Goal: Book appointment/travel/reservation

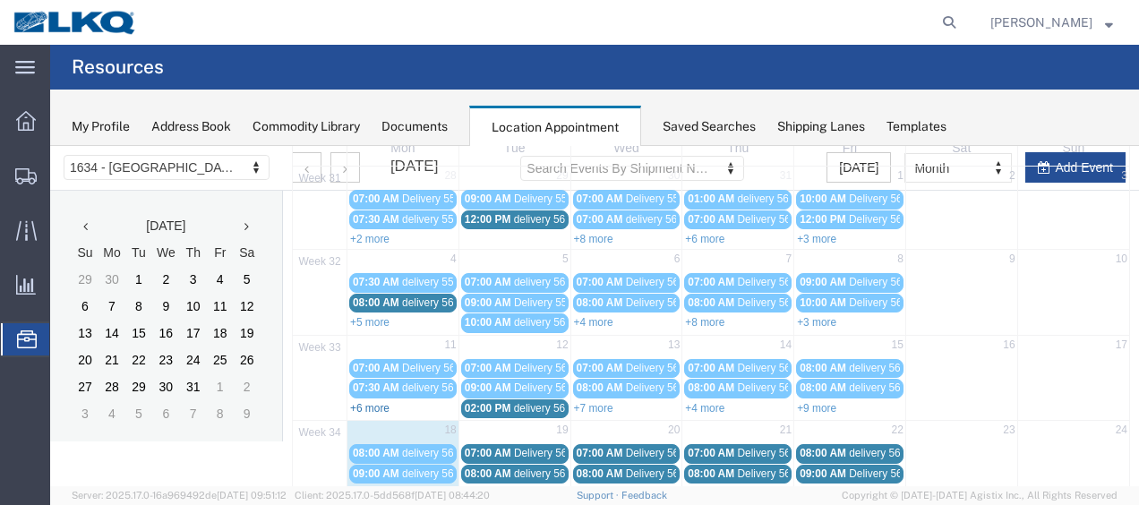
scroll to position [282, 0]
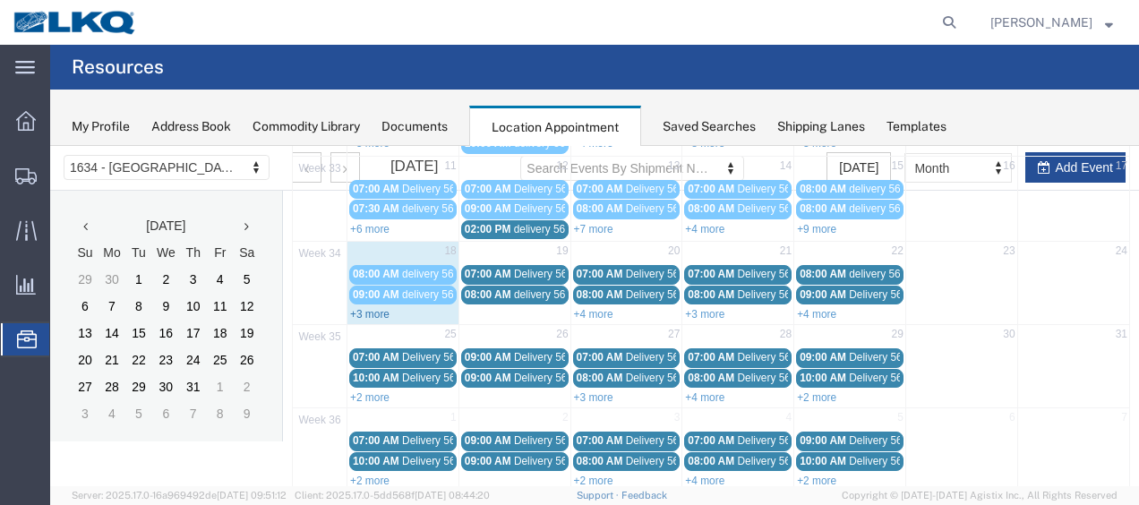
click at [367, 308] on link "+3 more" at bounding box center [369, 314] width 39 height 13
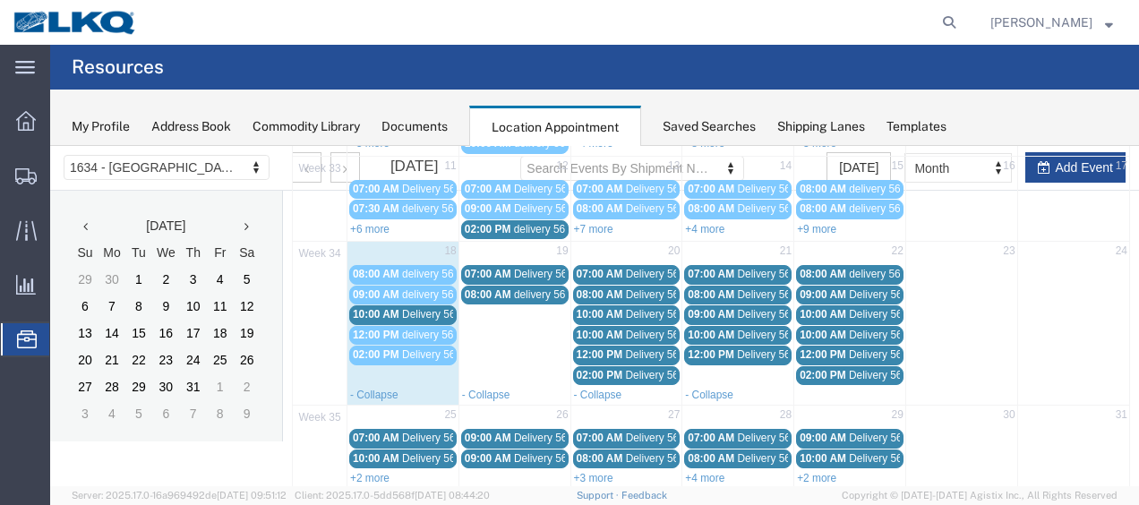
click at [373, 309] on span "10:00 AM" at bounding box center [376, 314] width 47 height 13
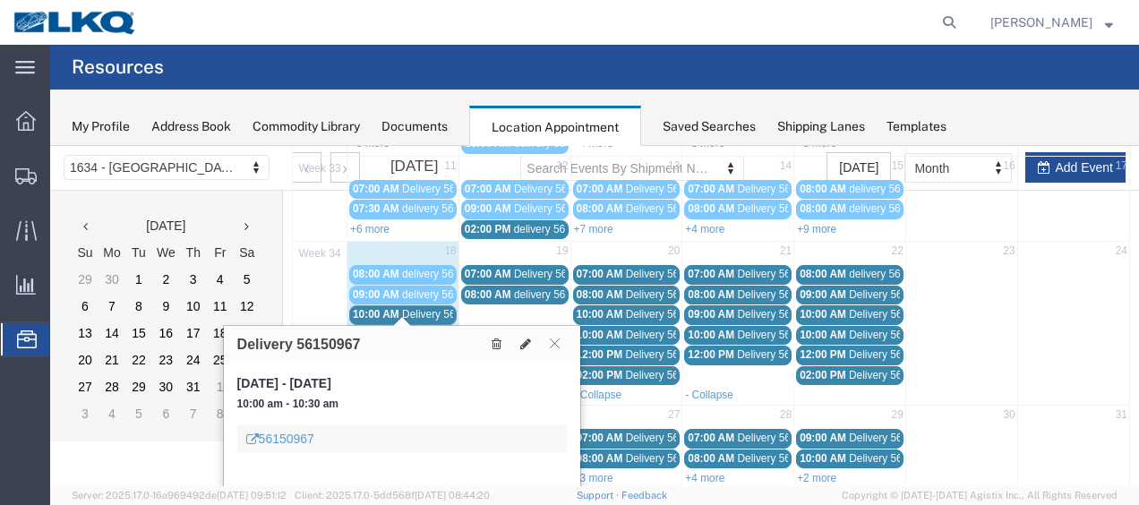
click at [484, 268] on span "07:00 AM" at bounding box center [488, 274] width 47 height 13
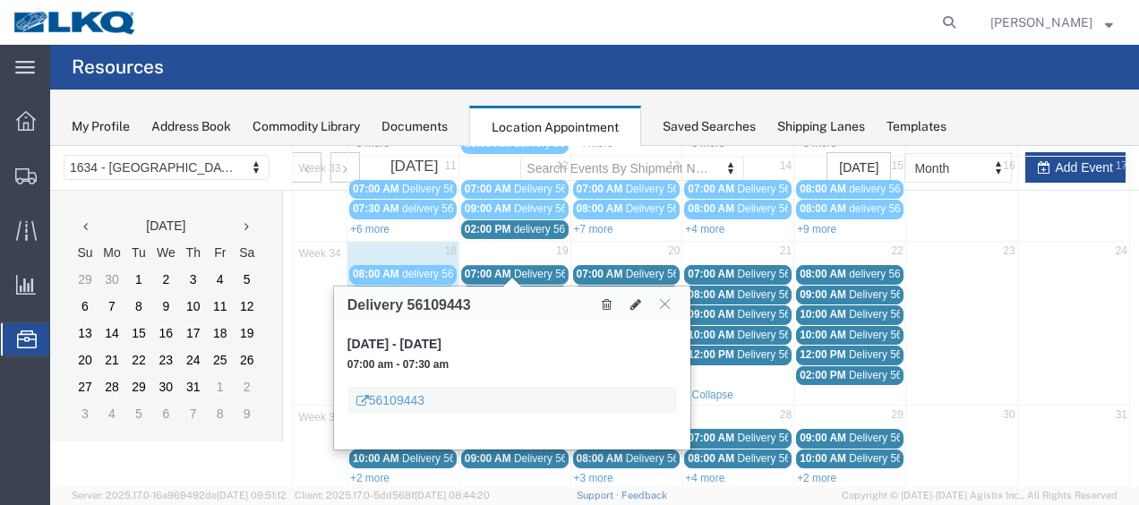
click at [491, 288] on span "08:00 AM" at bounding box center [488, 294] width 47 height 13
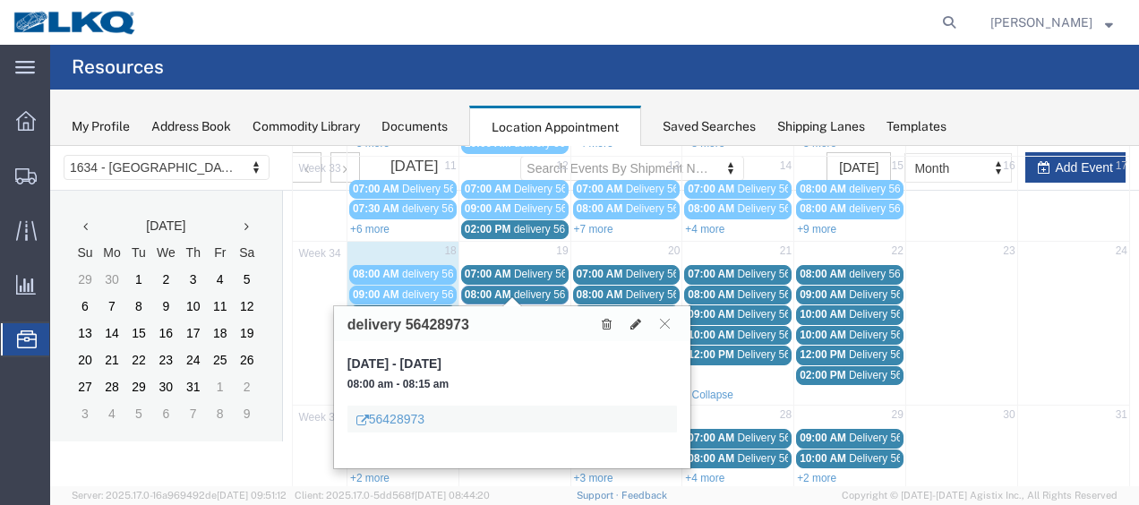
click at [423, 305] on link "10:00 AM Delivery 56150967" at bounding box center [402, 314] width 107 height 19
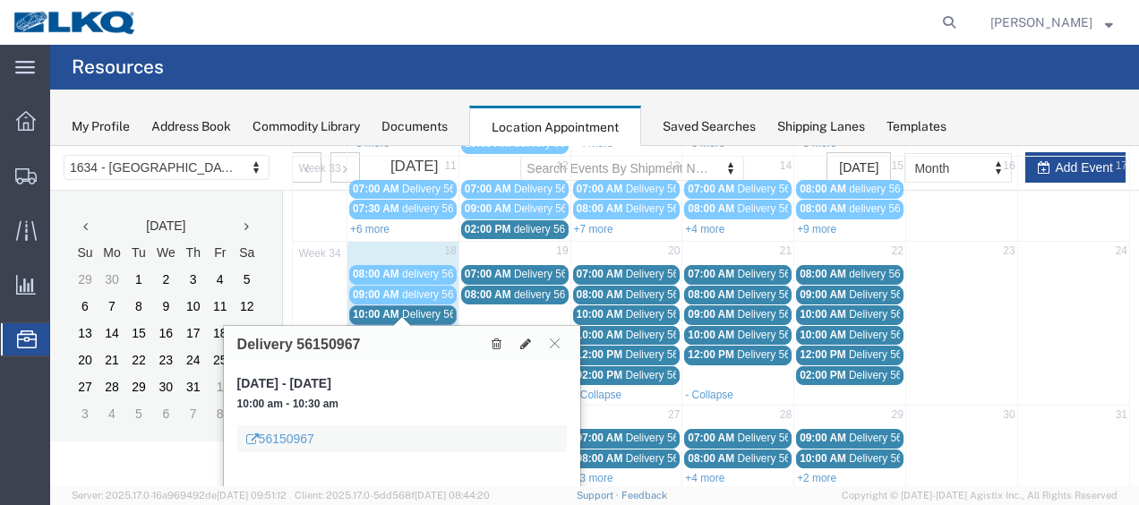
click at [427, 329] on span "delivery 56512813" at bounding box center [445, 335] width 87 height 13
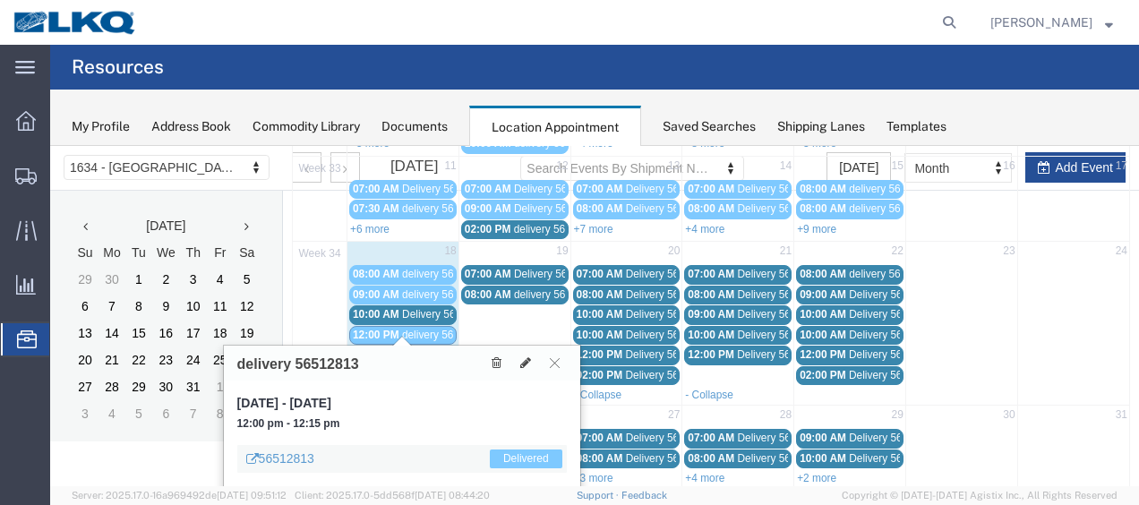
click at [430, 348] on span "Delivery 56178346" at bounding box center [446, 354] width 89 height 13
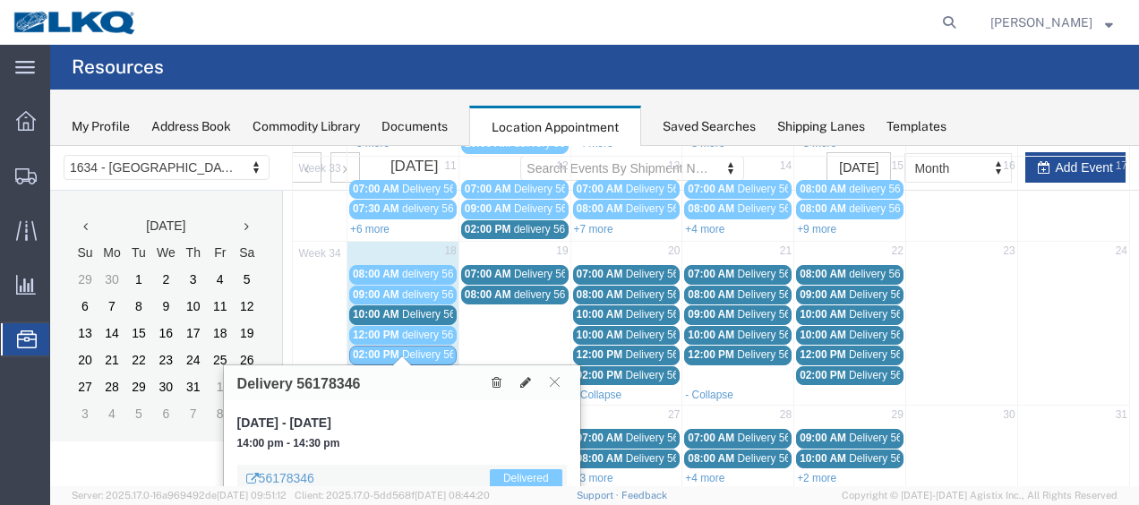
click at [417, 269] on span "delivery 56124151" at bounding box center [445, 274] width 87 height 13
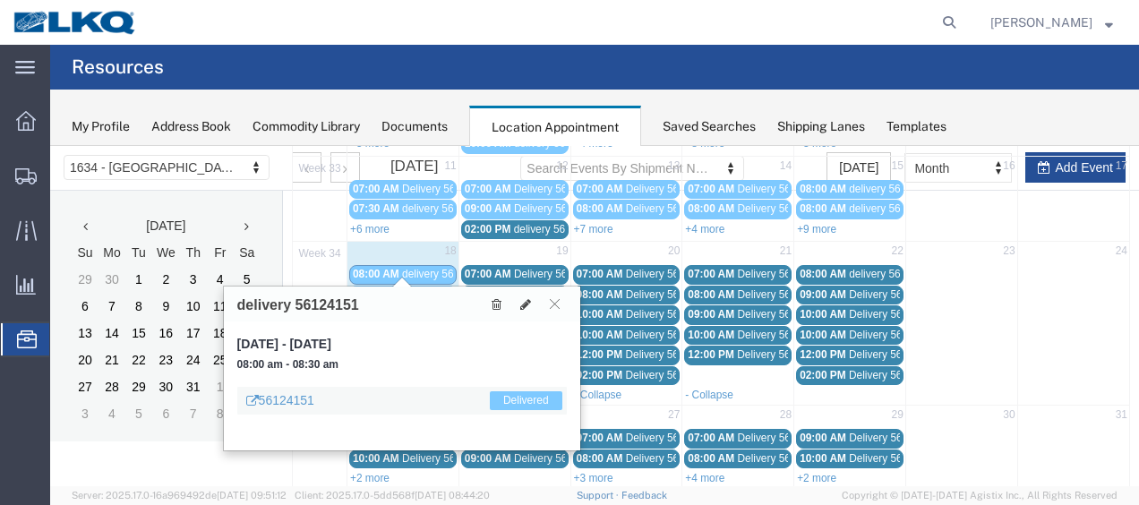
click at [420, 288] on span "delivery 56473099" at bounding box center [445, 294] width 87 height 13
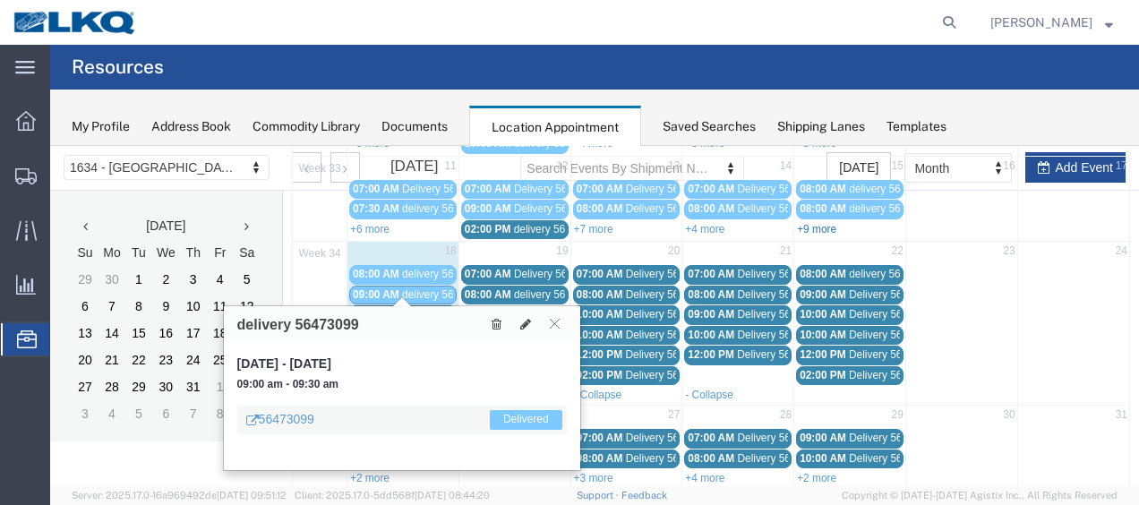
click at [810, 224] on link "+9 more" at bounding box center [816, 229] width 39 height 13
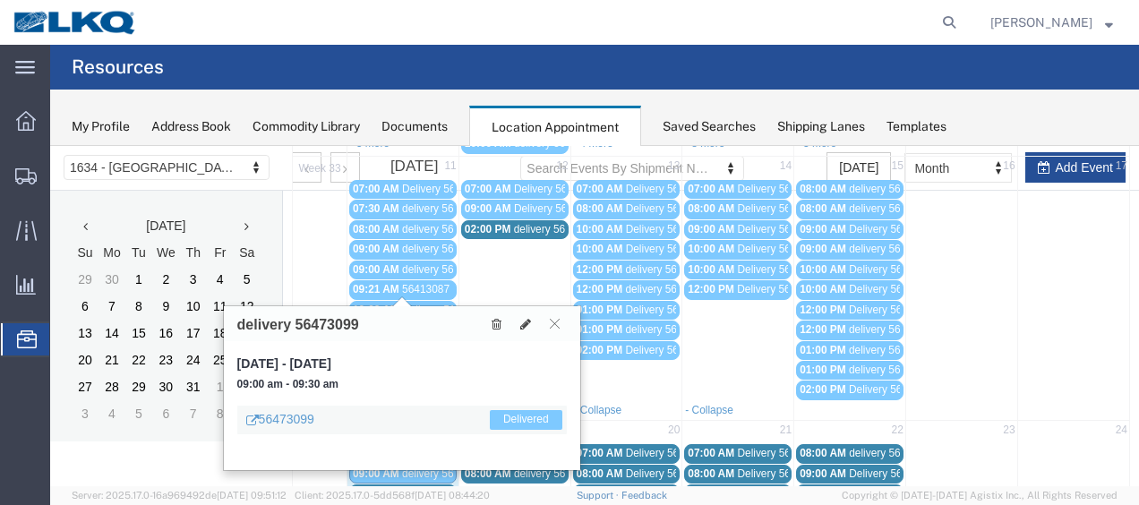
click at [501, 223] on span "02:00 PM" at bounding box center [488, 229] width 47 height 13
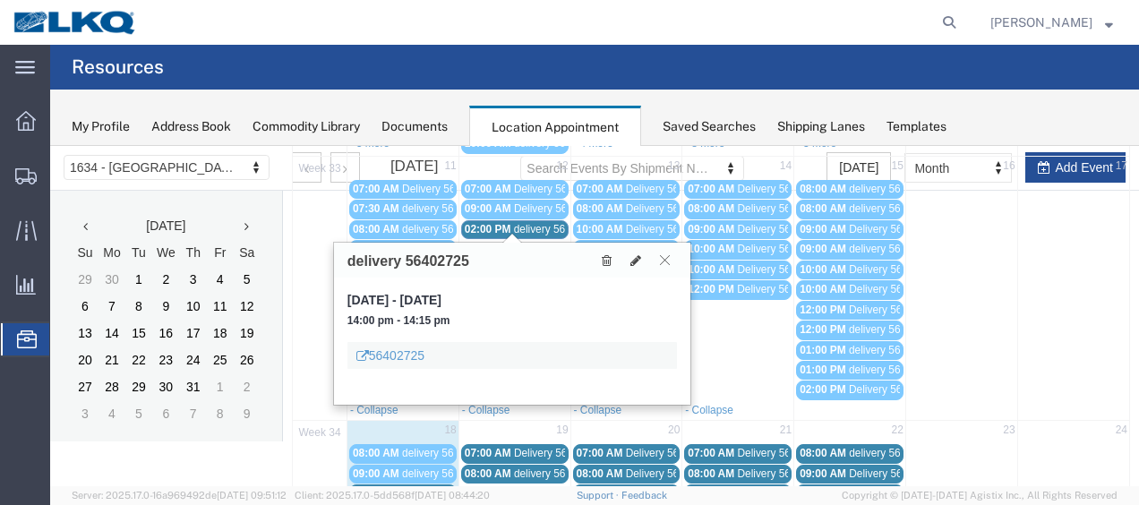
click at [666, 258] on icon at bounding box center [665, 259] width 10 height 11
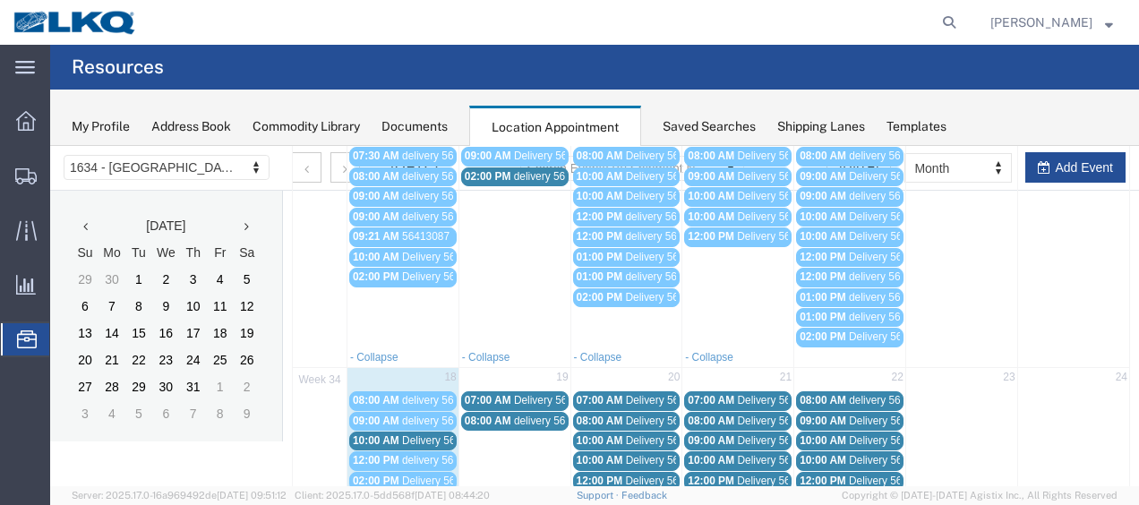
scroll to position [372, 0]
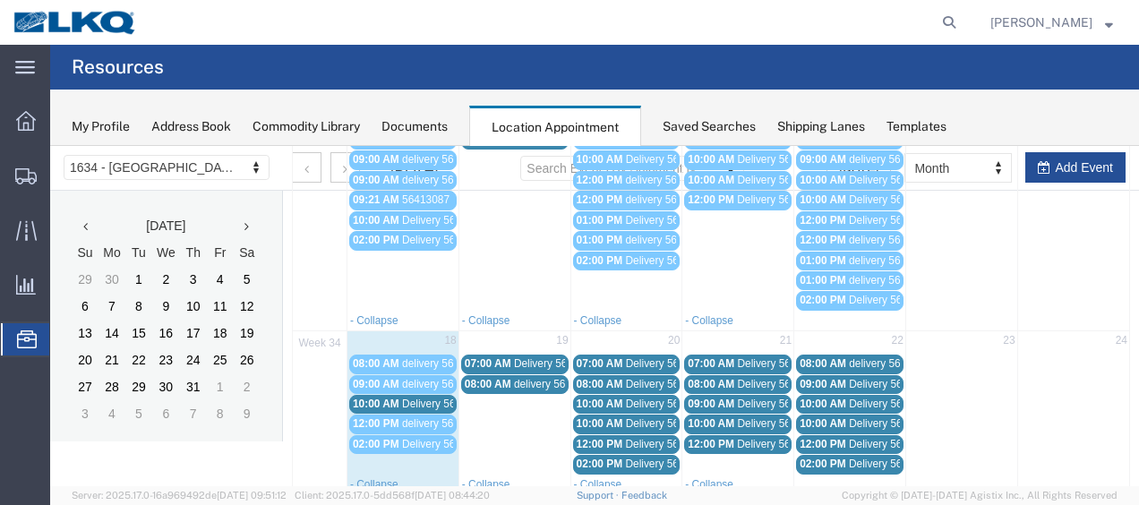
click at [399, 395] on link "10:00 AM Delivery 56150967" at bounding box center [402, 404] width 107 height 19
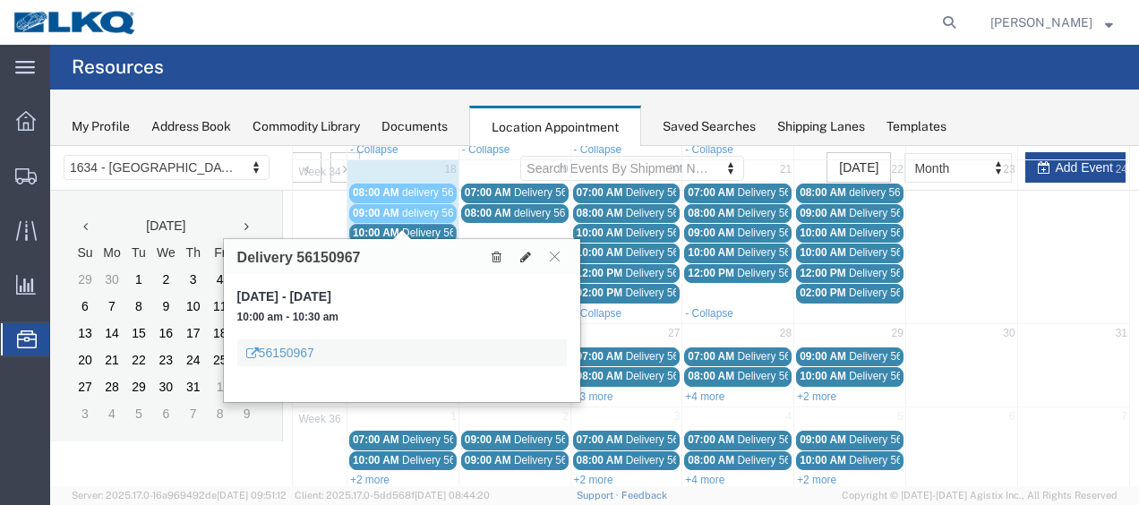
scroll to position [457, 0]
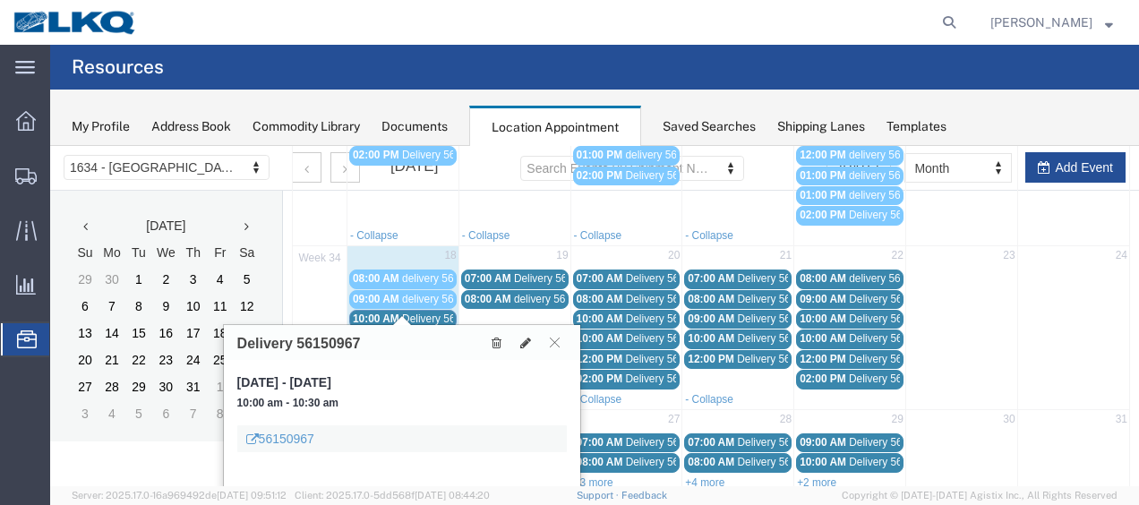
click at [951, 446] on td at bounding box center [961, 461] width 112 height 59
select select "1"
select select
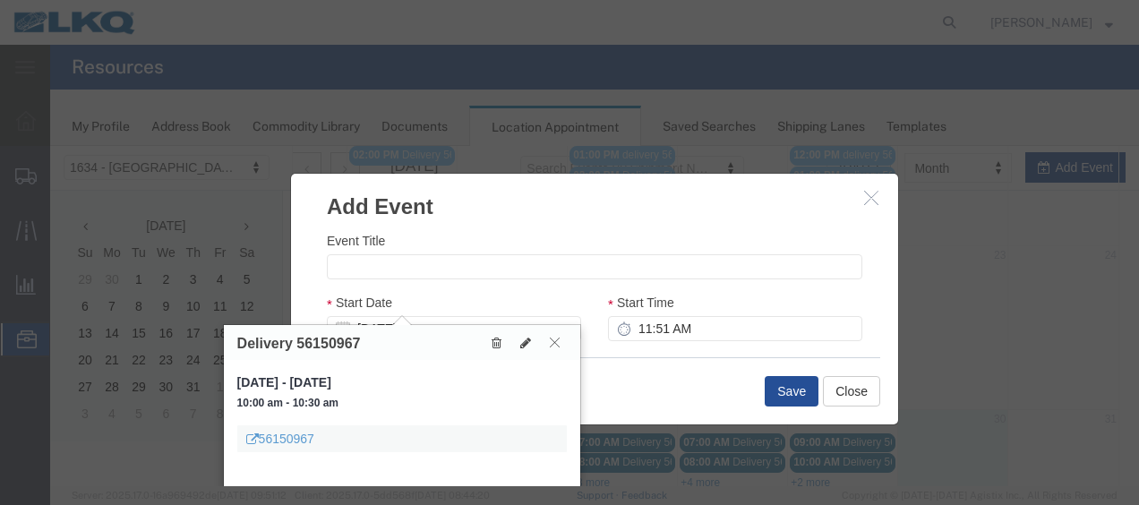
click at [555, 338] on icon at bounding box center [555, 342] width 10 height 11
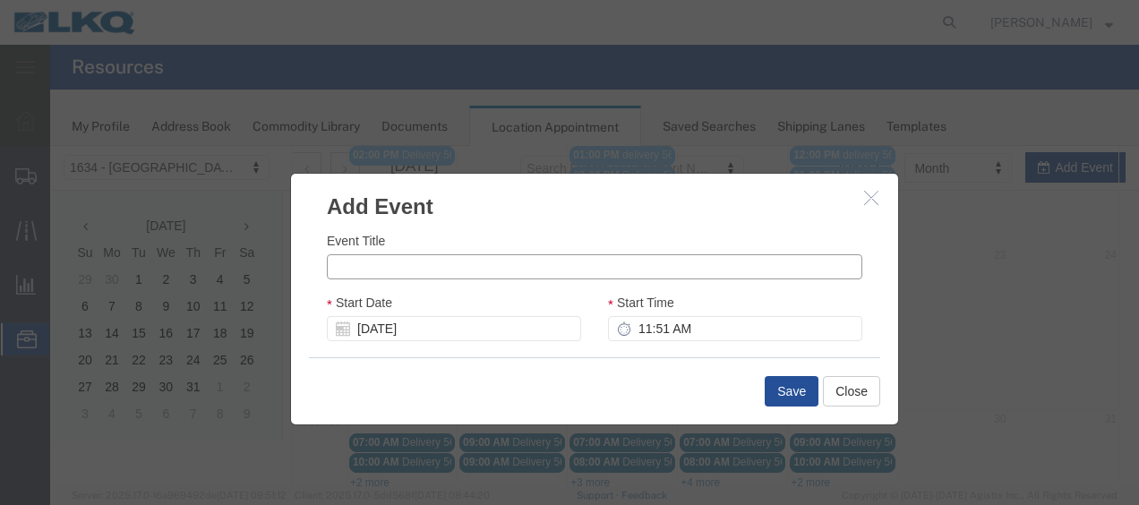
click at [374, 263] on input "Event Title" at bounding box center [595, 266] width 536 height 25
type input "56483336"
click at [379, 327] on input "[DATE]" at bounding box center [454, 328] width 254 height 25
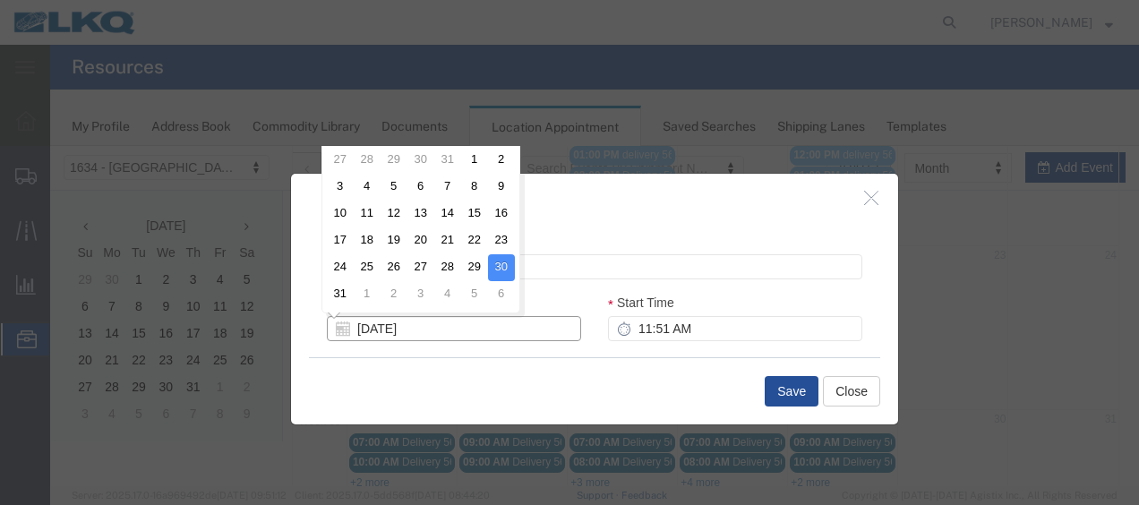
click at [381, 325] on input "[DATE]" at bounding box center [454, 328] width 254 height 25
type input "[DATE]"
type input "08//2025"
type input "[DATE]"
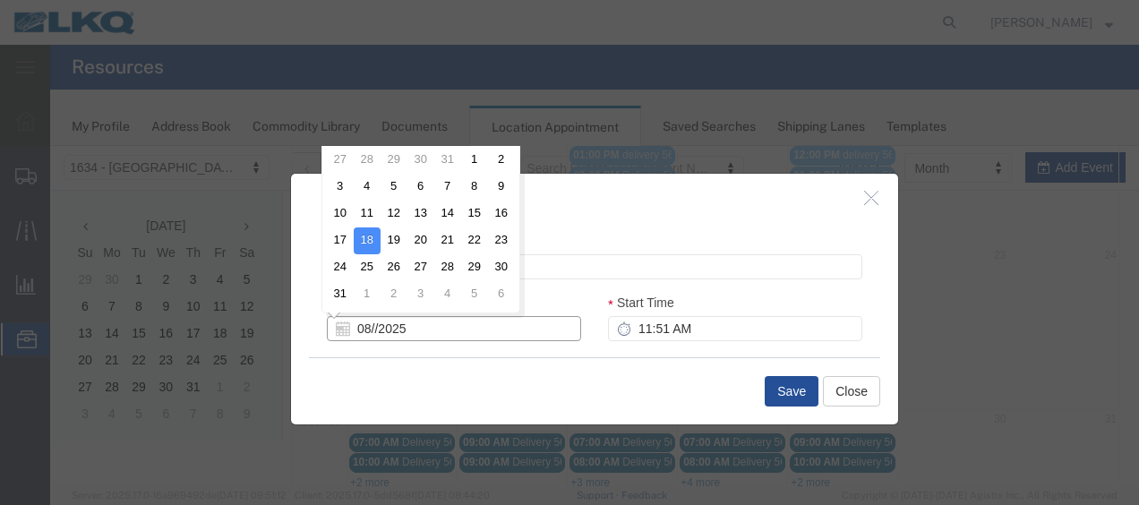
type input "[DATE]"
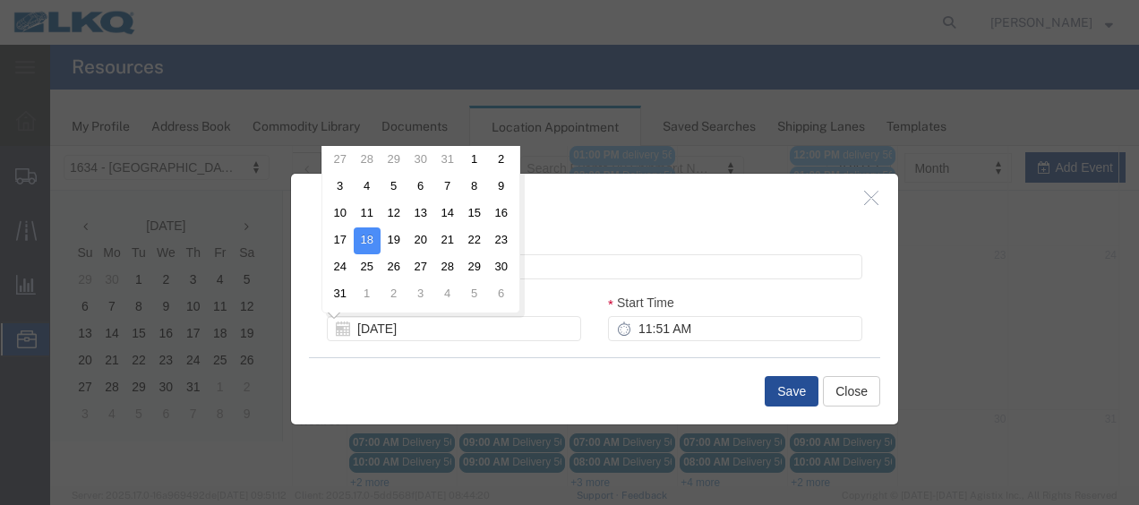
click at [493, 395] on div "Save Close" at bounding box center [594, 390] width 571 height 67
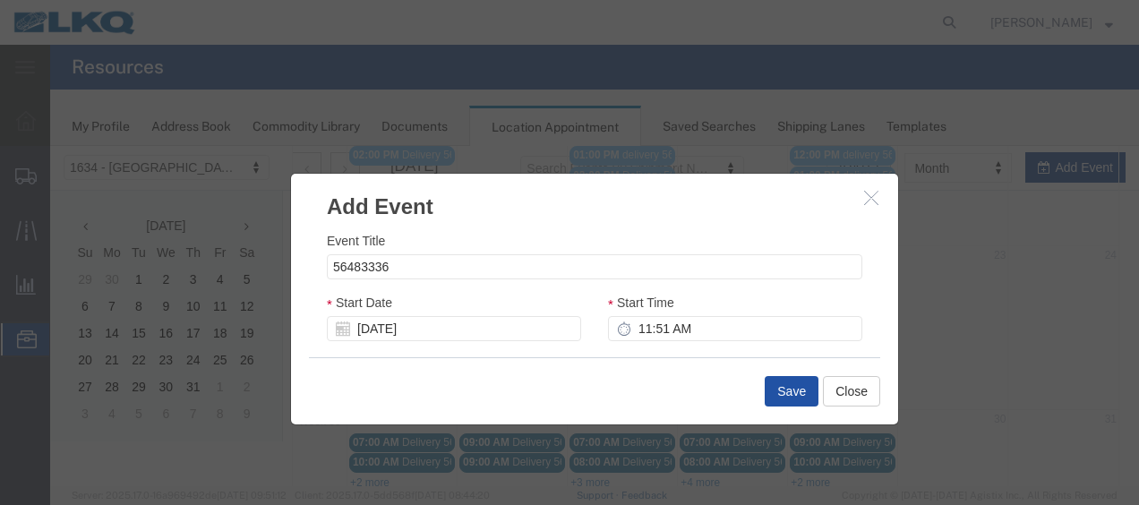
click at [793, 394] on button "Save" at bounding box center [792, 391] width 54 height 30
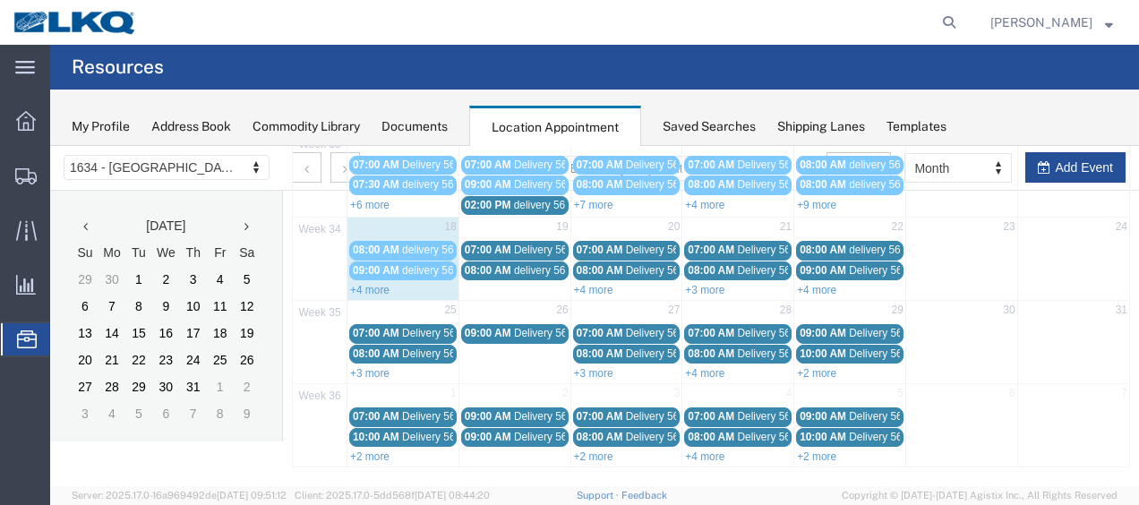
scroll to position [103, 0]
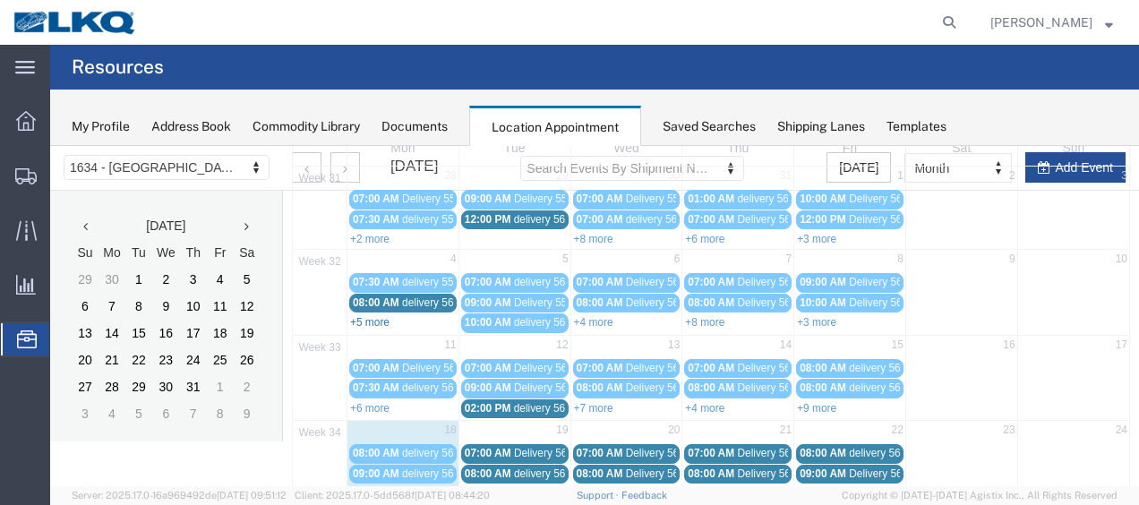
click at [371, 319] on link "+5 more" at bounding box center [369, 322] width 39 height 13
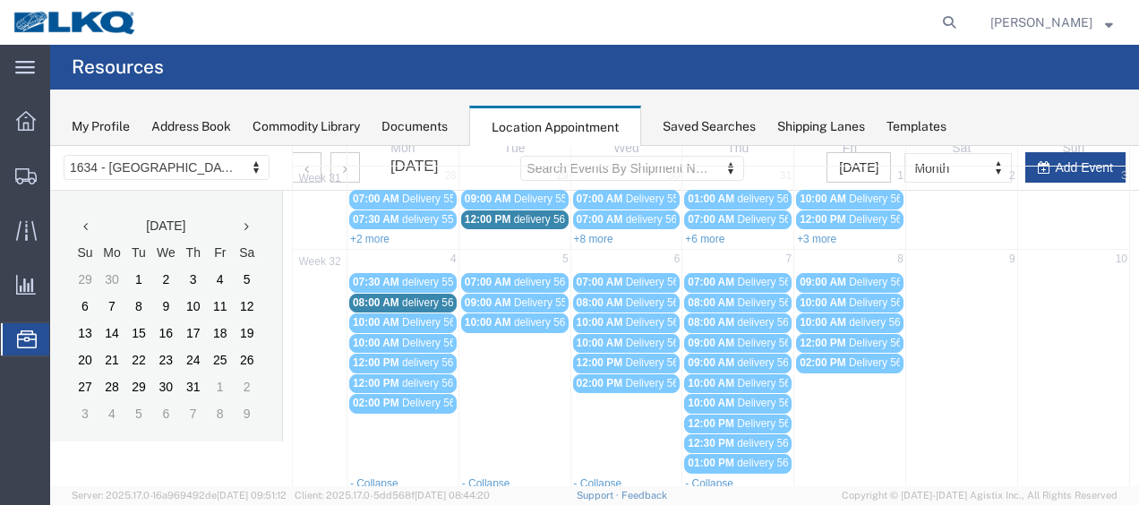
click at [384, 321] on span "10:00 AM" at bounding box center [376, 322] width 47 height 13
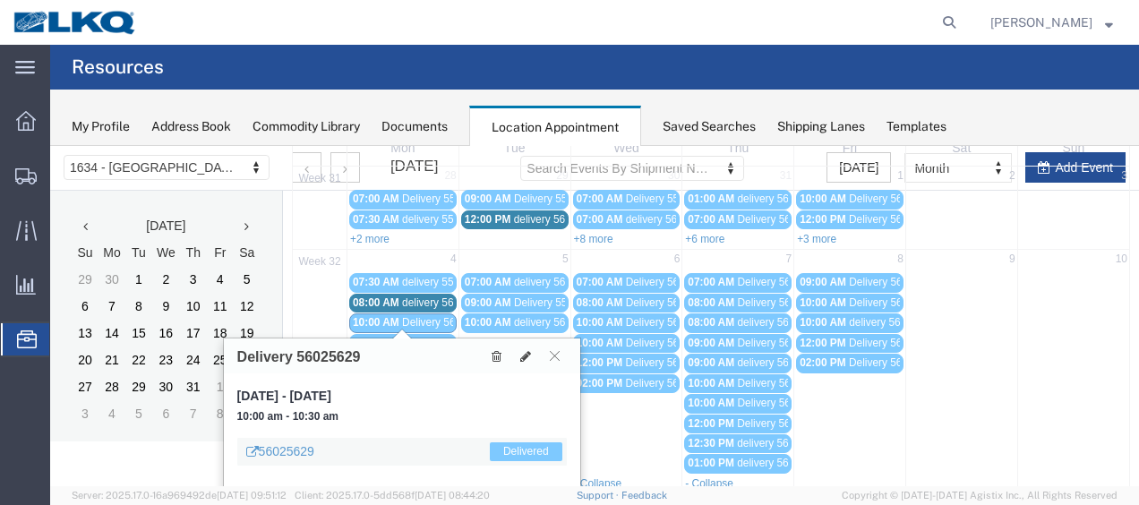
click at [419, 337] on span "Delivery 56040422" at bounding box center [446, 343] width 89 height 13
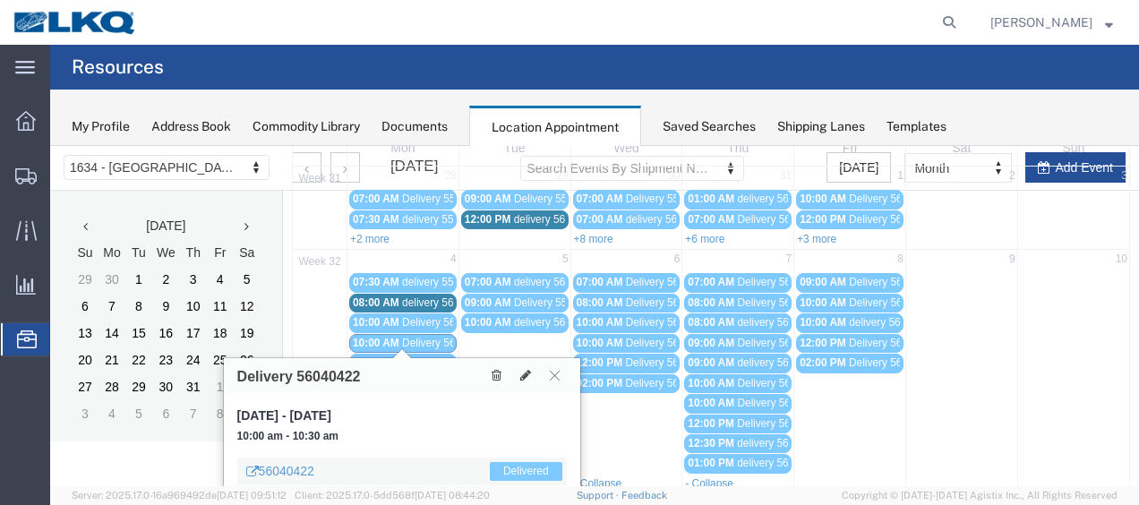
click at [421, 356] on div "12:00 PM delivery 56346498" at bounding box center [403, 362] width 100 height 13
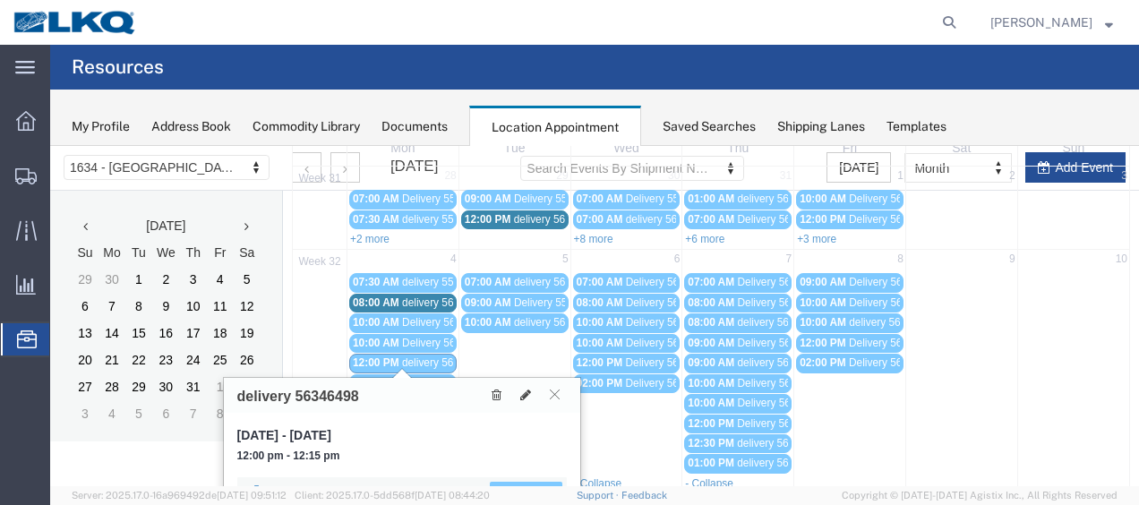
click at [422, 377] on div "12:00 PM delivery 56370706" at bounding box center [403, 383] width 100 height 13
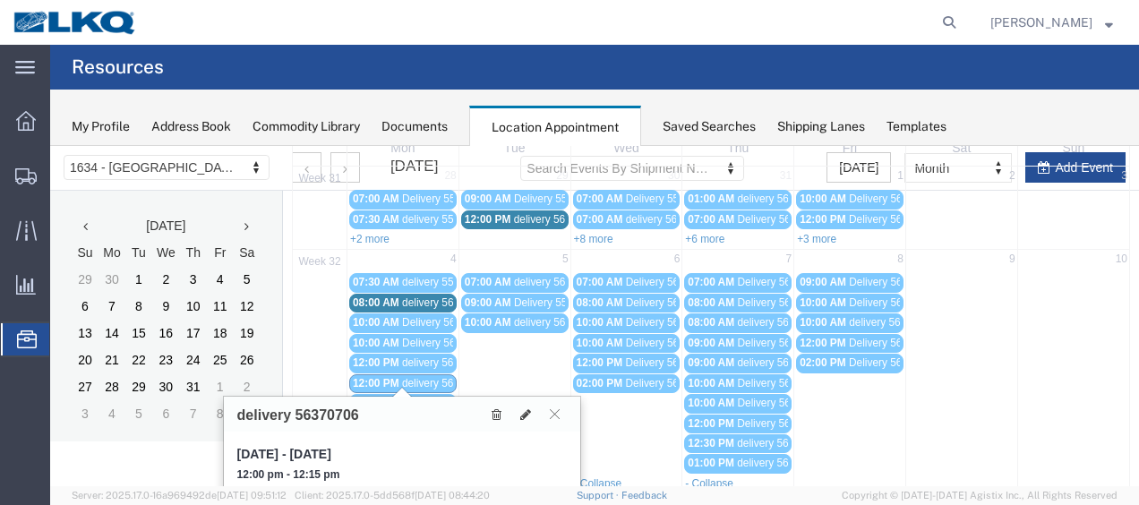
click at [387, 276] on span "07:30 AM" at bounding box center [376, 282] width 47 height 13
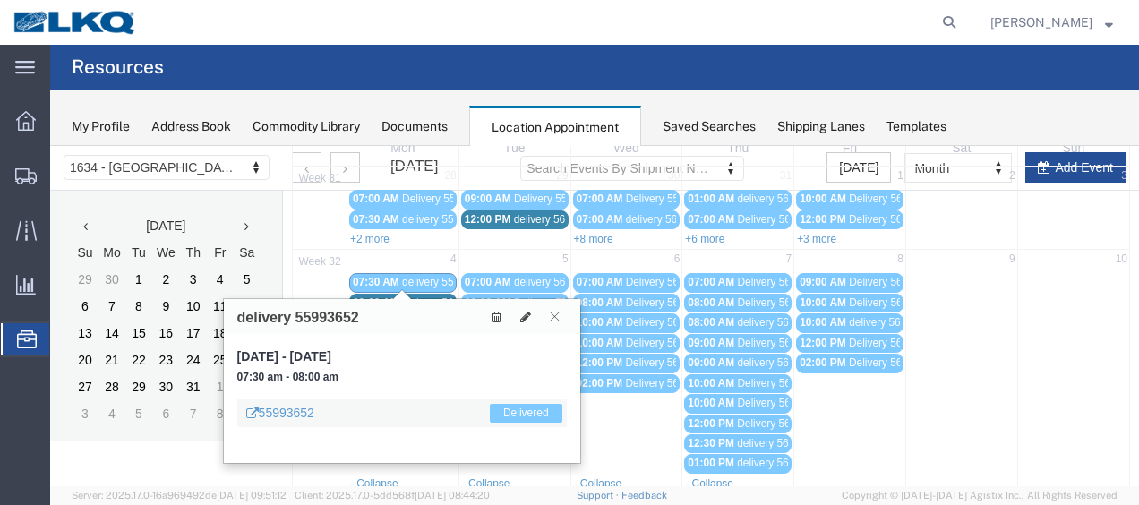
click at [953, 453] on td at bounding box center [961, 372] width 112 height 202
select select "1"
select select
